Goal: Task Accomplishment & Management: Manage account settings

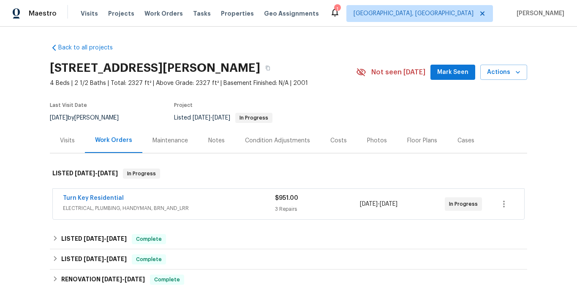
click at [202, 201] on div "Turn Key Residential" at bounding box center [169, 199] width 212 height 10
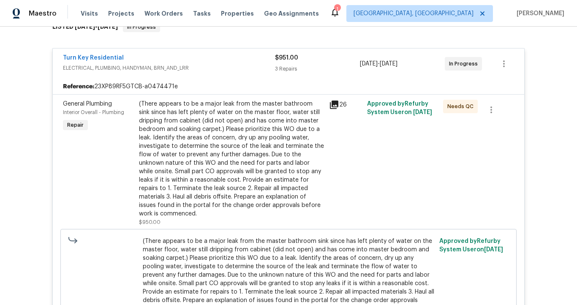
scroll to position [146, 0]
click at [332, 104] on icon at bounding box center [334, 105] width 8 height 8
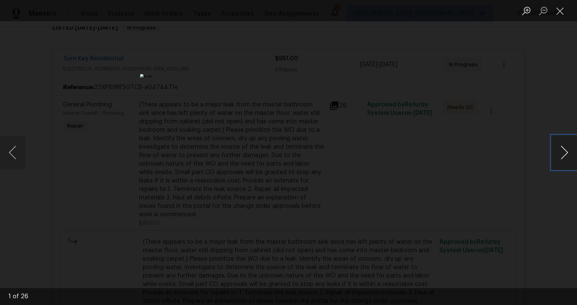
click at [563, 152] on button "Next image" at bounding box center [564, 153] width 25 height 34
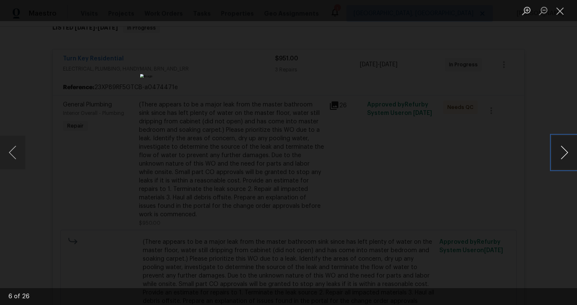
click at [563, 152] on button "Next image" at bounding box center [564, 153] width 25 height 34
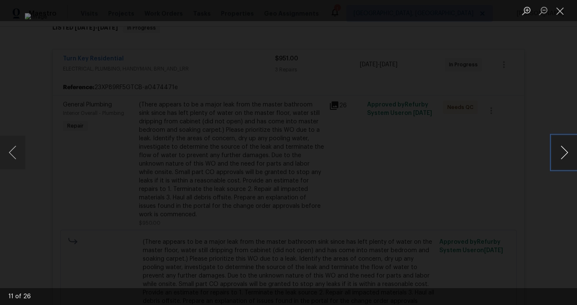
click at [563, 152] on button "Next image" at bounding box center [564, 153] width 25 height 34
click at [550, 86] on div "Lightbox" at bounding box center [288, 152] width 577 height 305
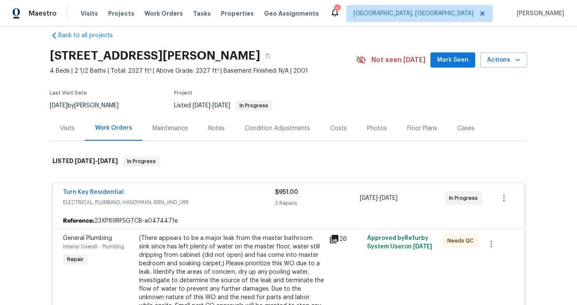
scroll to position [8, 0]
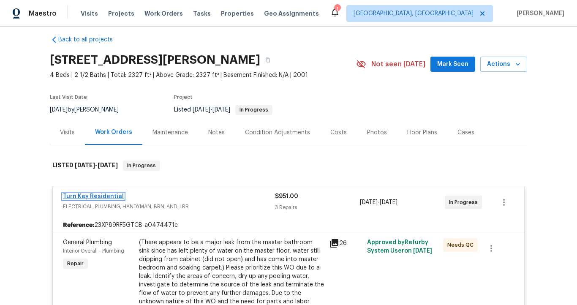
click at [111, 197] on link "Turn Key Residential" at bounding box center [93, 196] width 61 height 6
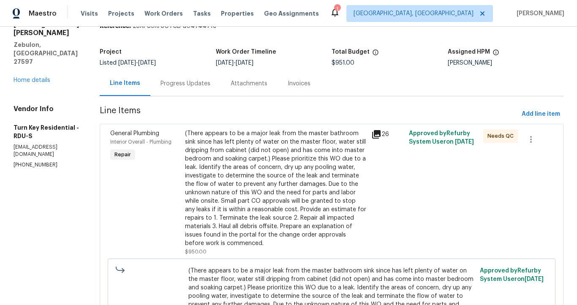
scroll to position [38, 0]
click at [210, 80] on div "Progress Updates" at bounding box center [185, 84] width 50 height 8
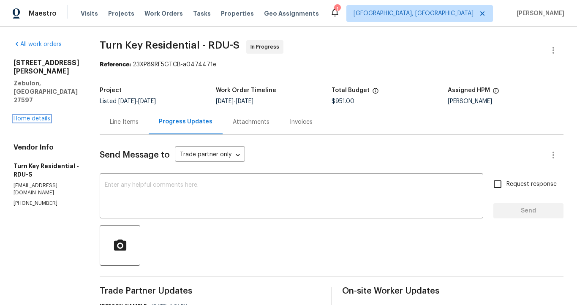
click at [39, 116] on link "Home details" at bounding box center [32, 119] width 37 height 6
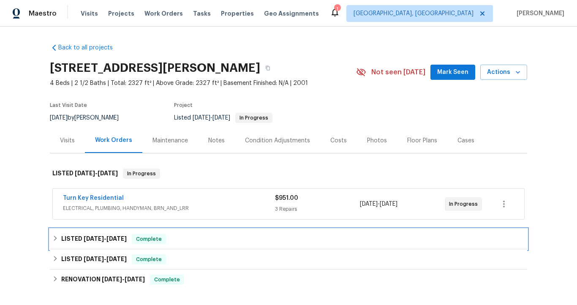
click at [65, 237] on h6 "LISTED [DATE] - [DATE]" at bounding box center [93, 239] width 65 height 10
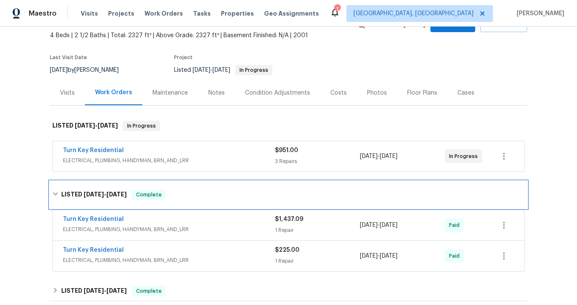
scroll to position [52, 0]
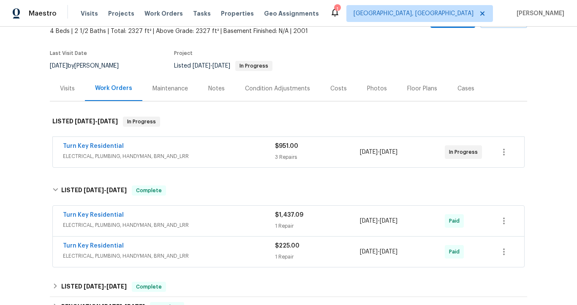
click at [122, 220] on div "Turn Key Residential" at bounding box center [169, 216] width 212 height 10
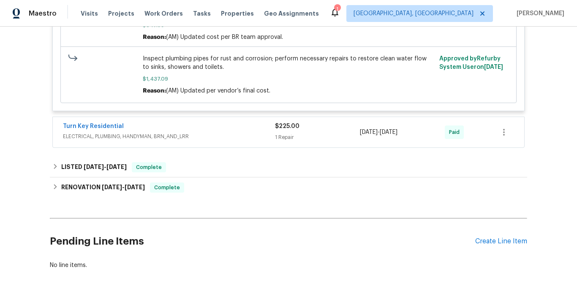
scroll to position [360, 0]
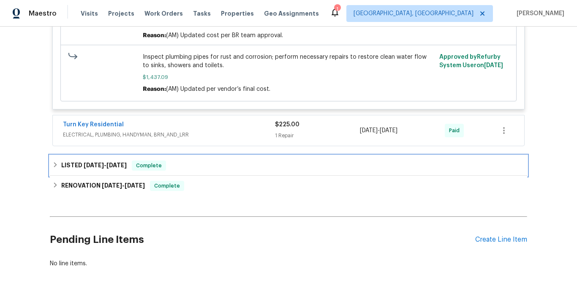
click at [108, 168] on span "[DATE]" at bounding box center [116, 165] width 20 height 6
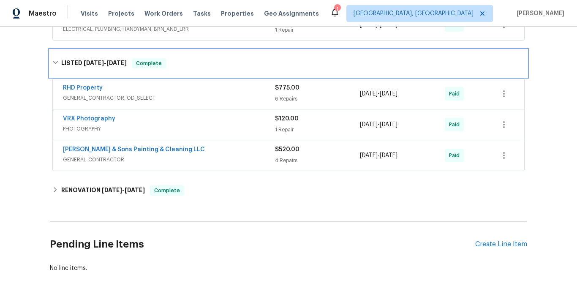
scroll to position [470, 0]
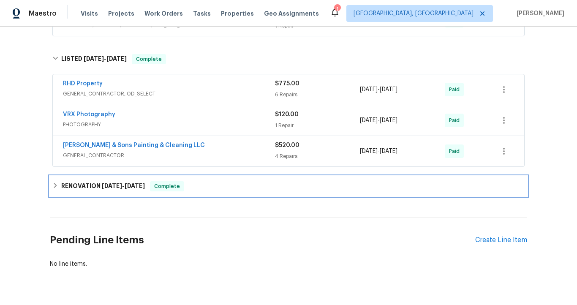
click at [97, 184] on h6 "RENOVATION [DATE] - [DATE]" at bounding box center [103, 186] width 84 height 10
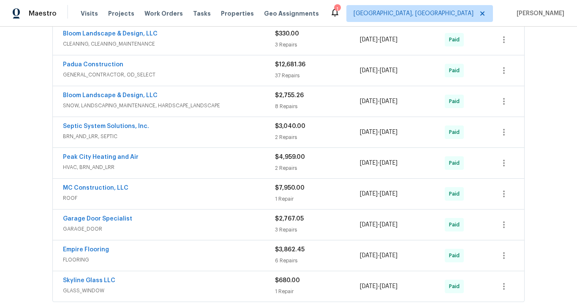
scroll to position [683, 0]
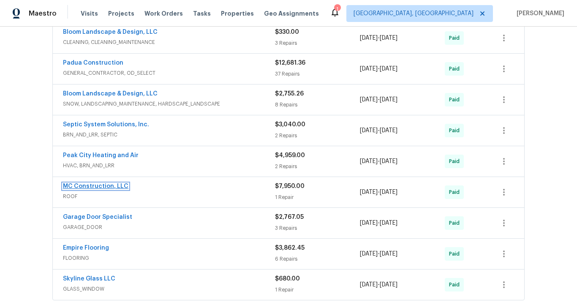
click at [88, 185] on link "MC Construction, LLC" at bounding box center [95, 186] width 65 height 6
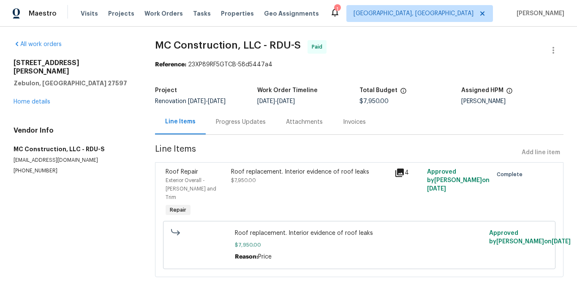
click at [356, 126] on div "Invoices" at bounding box center [354, 122] width 23 height 8
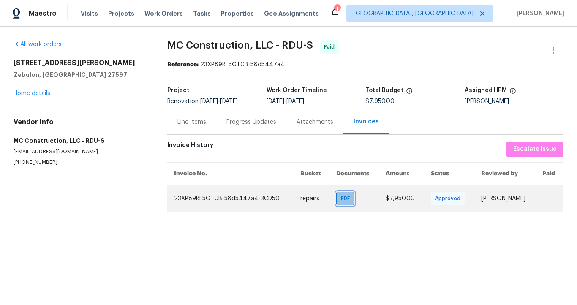
click at [341, 201] on span "PDF" at bounding box center [347, 198] width 12 height 8
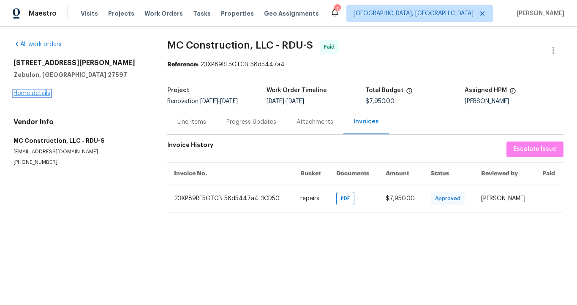
click at [43, 93] on link "Home details" at bounding box center [32, 93] width 37 height 6
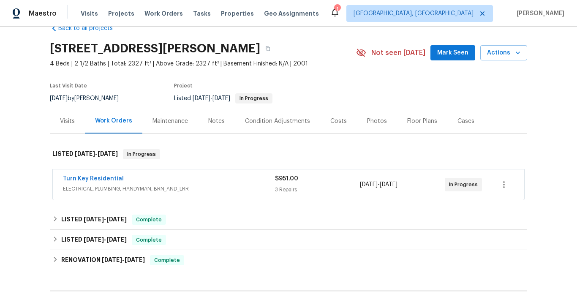
scroll to position [18, 0]
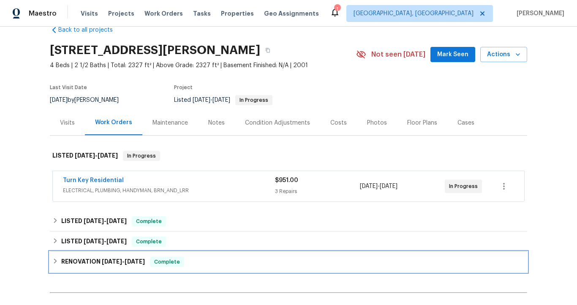
click at [135, 259] on span "[DATE]" at bounding box center [135, 261] width 20 height 6
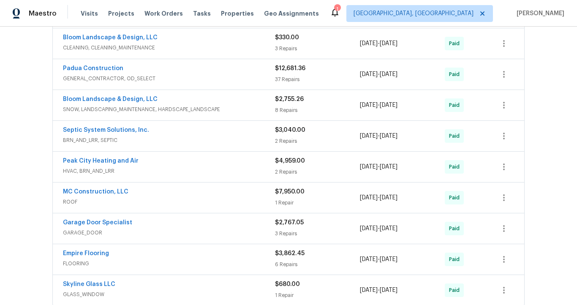
scroll to position [317, 0]
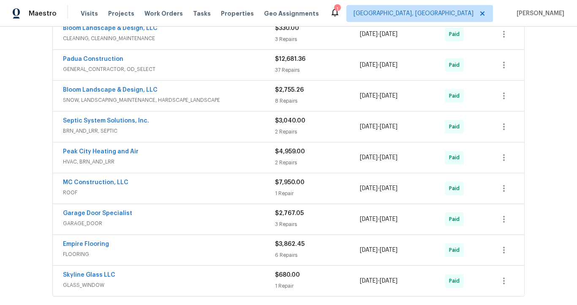
click at [158, 162] on span "HVAC, BRN_AND_LRR" at bounding box center [169, 162] width 212 height 8
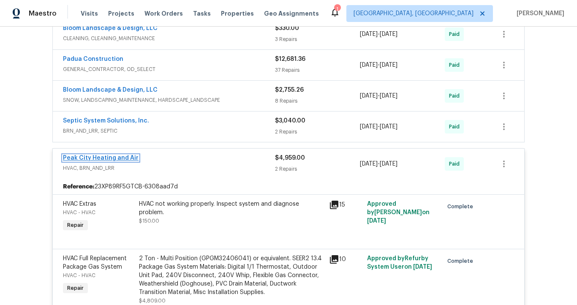
click at [123, 159] on link "Peak City Heating and Air" at bounding box center [101, 158] width 76 height 6
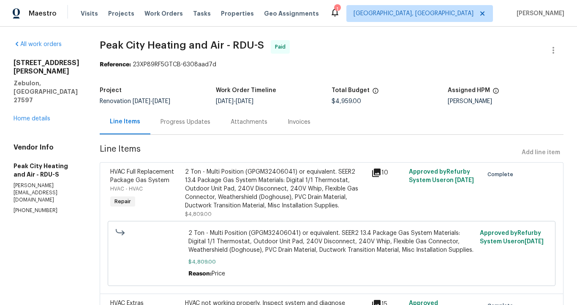
click at [294, 121] on div "Invoices" at bounding box center [299, 122] width 23 height 8
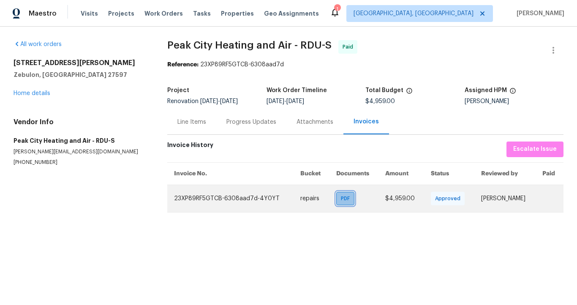
click at [341, 202] on span "PDF" at bounding box center [347, 198] width 12 height 8
